Goal: Find specific page/section: Find specific page/section

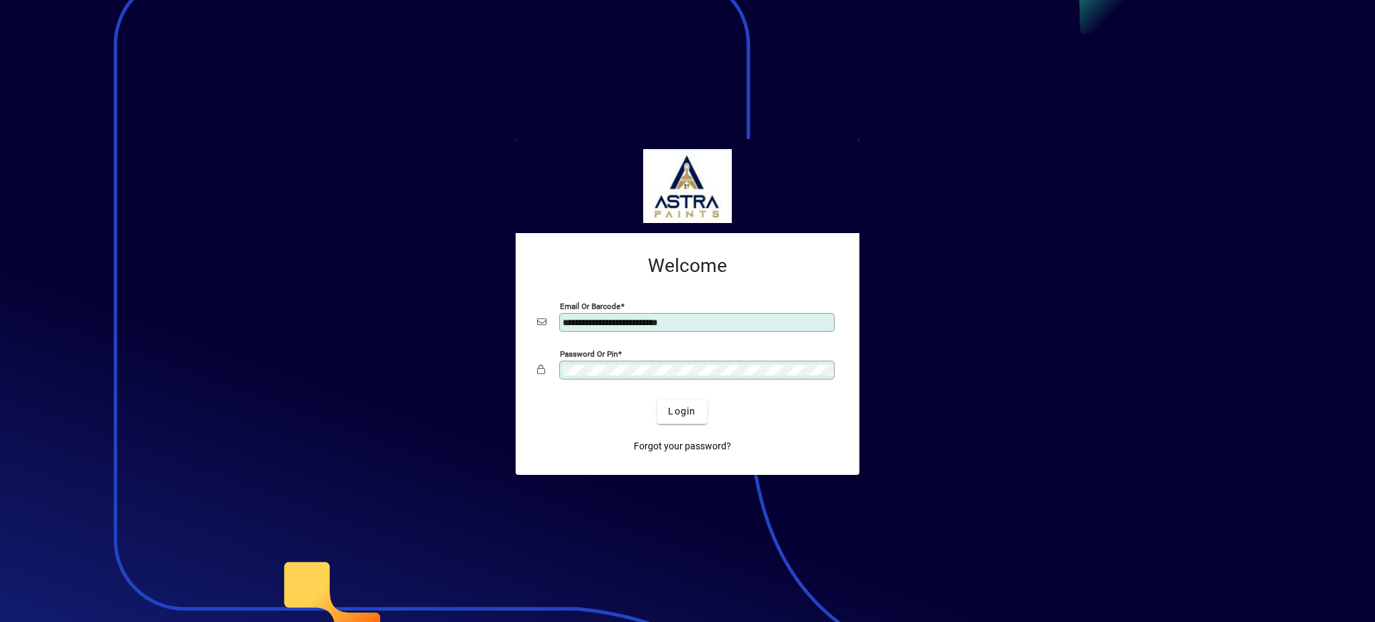
click at [657, 399] on button "Login" at bounding box center [681, 411] width 49 height 24
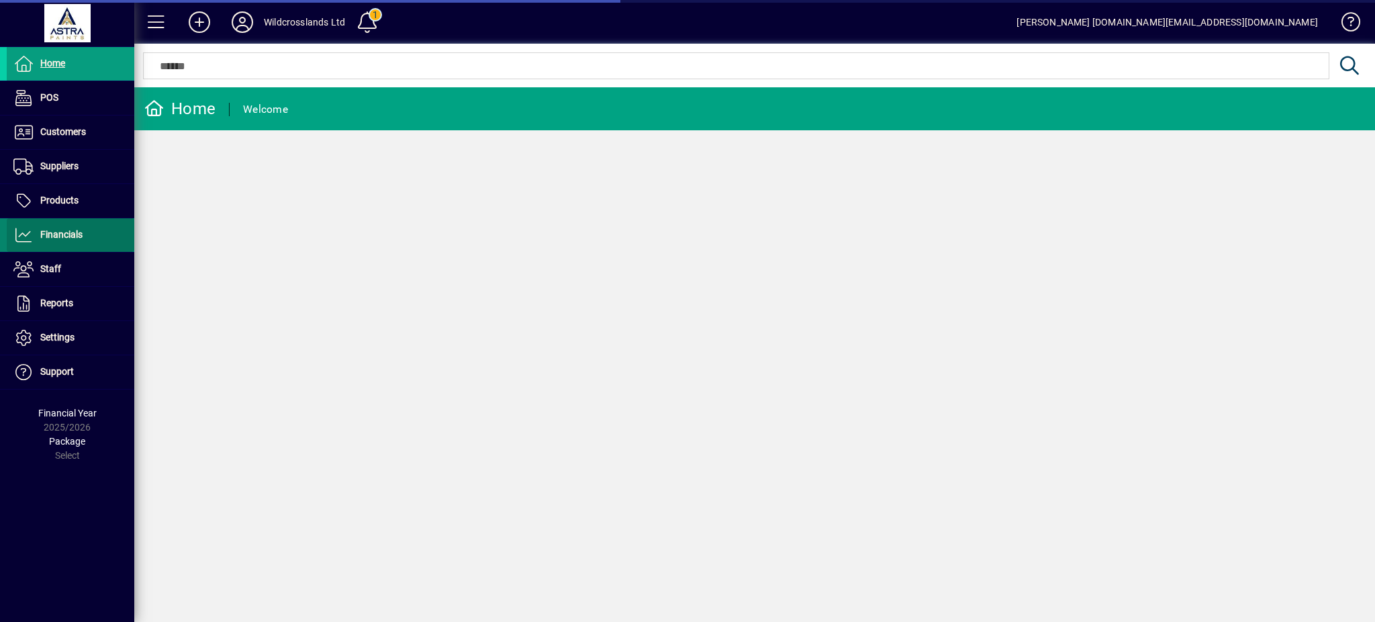
click at [38, 235] on span "Financials" at bounding box center [45, 235] width 76 height 16
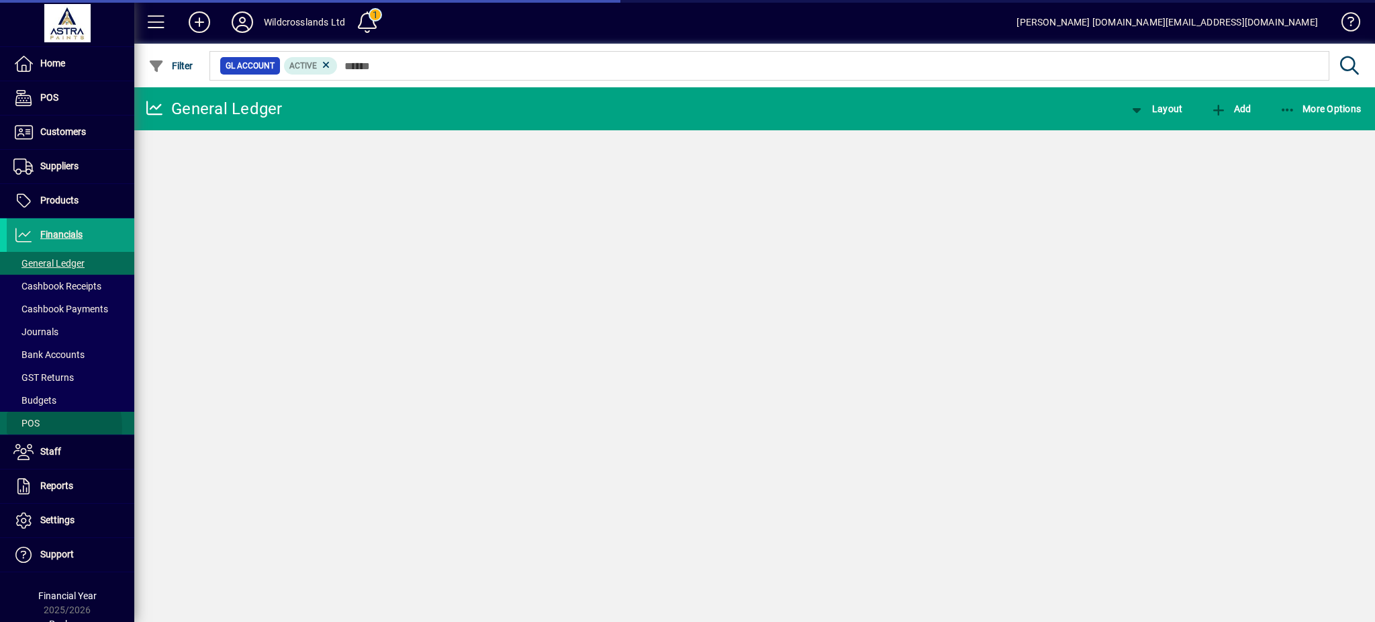
click at [31, 428] on span "POS" at bounding box center [26, 423] width 26 height 11
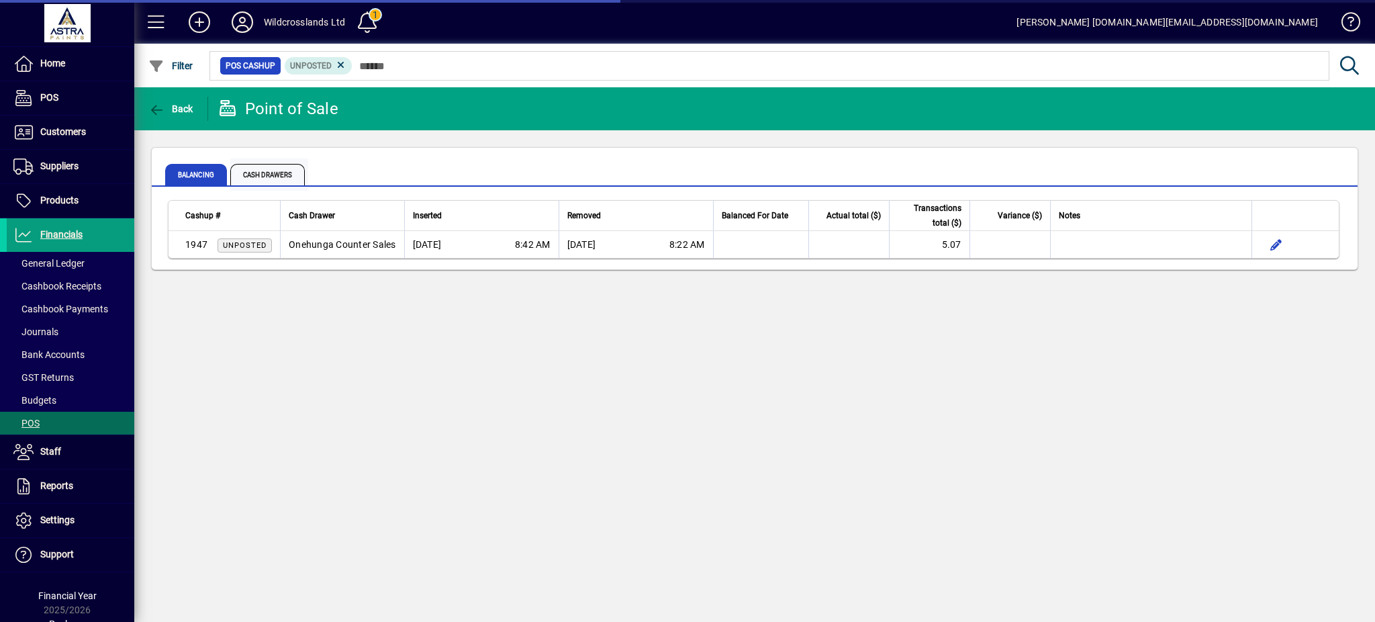
click at [252, 182] on span "Cash Drawers" at bounding box center [267, 174] width 75 height 21
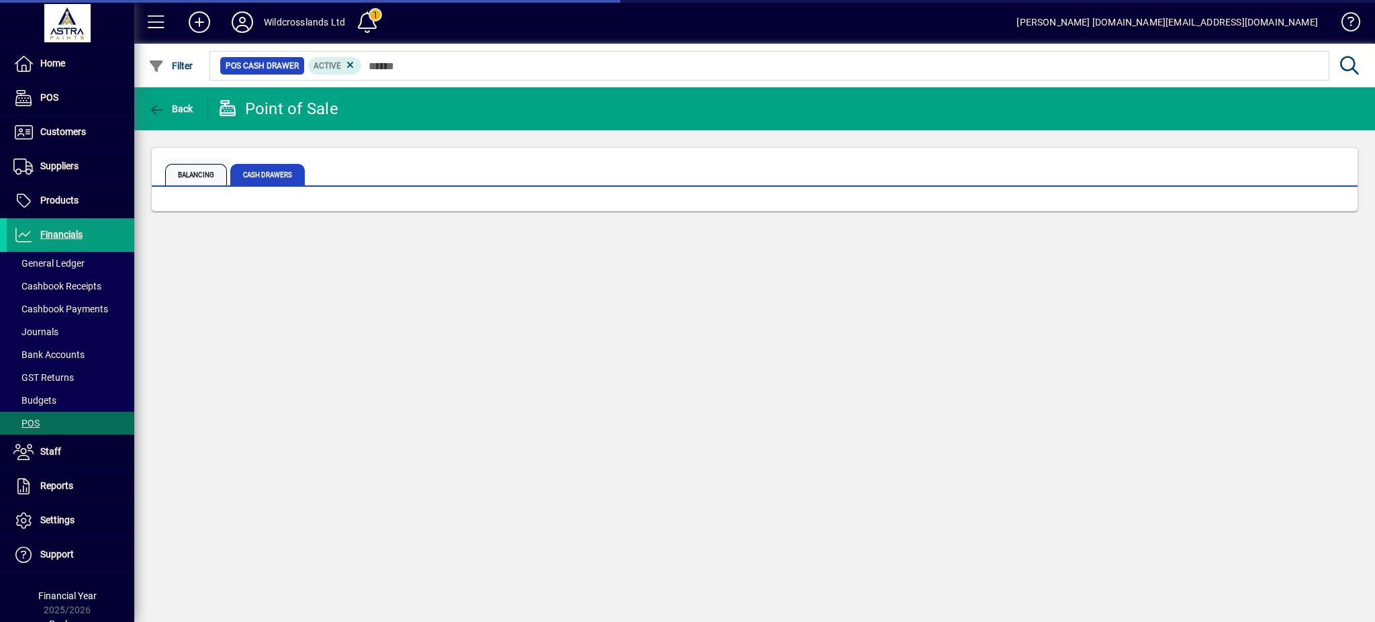
click at [192, 173] on span "Balancing" at bounding box center [196, 174] width 62 height 21
click at [261, 178] on span "Cash Drawers" at bounding box center [267, 174] width 75 height 21
